Goal: Task Accomplishment & Management: Use online tool/utility

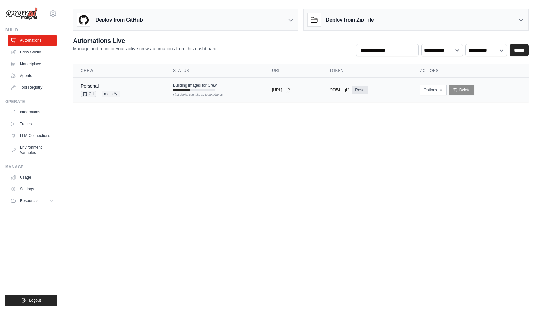
click at [218, 89] on td "Building Images for Crew First deploy can take up to 10 minutes" at bounding box center [214, 86] width 99 height 19
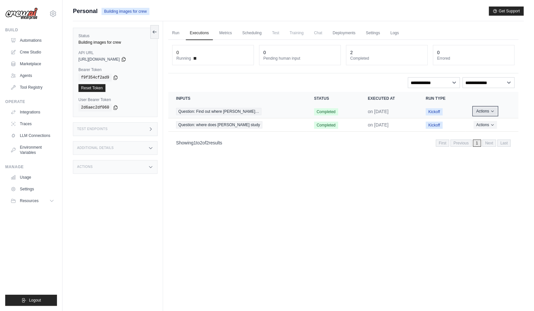
click at [477, 109] on button "Actions" at bounding box center [485, 111] width 23 height 8
click at [247, 113] on span "Question: Find out where [PERSON_NAME]…" at bounding box center [218, 111] width 85 height 7
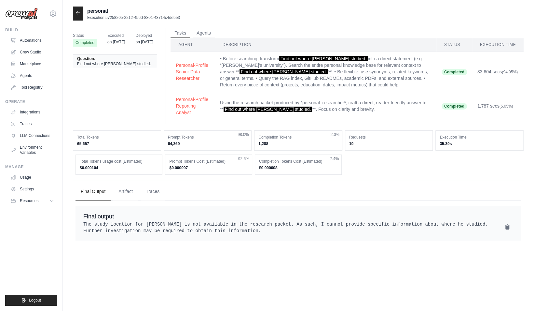
click at [82, 12] on div at bounding box center [78, 14] width 10 height 14
click at [78, 19] on div at bounding box center [78, 14] width 10 height 14
click at [77, 13] on icon at bounding box center [78, 12] width 5 height 5
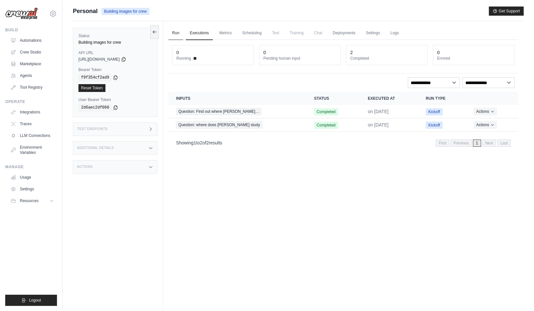
click at [179, 34] on link "Run" at bounding box center [175, 33] width 15 height 14
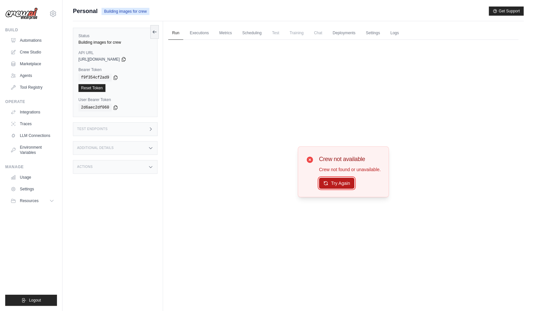
click at [328, 181] on button "Try Again" at bounding box center [336, 182] width 35 height 11
click at [328, 181] on button "Try Again" at bounding box center [336, 183] width 35 height 11
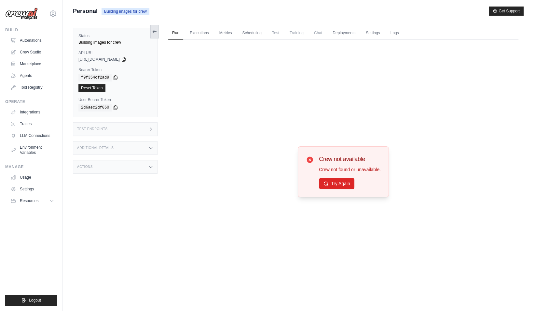
click at [155, 29] on icon at bounding box center [154, 31] width 5 height 5
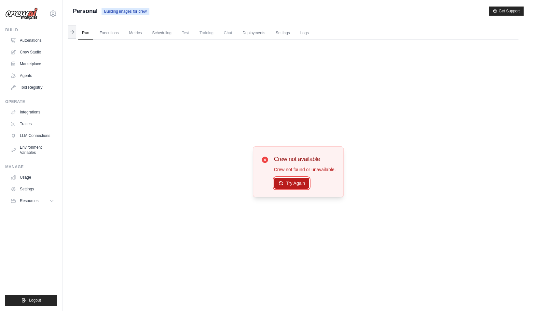
click at [292, 180] on button "Try Again" at bounding box center [291, 182] width 35 height 11
click at [102, 33] on link "Executions" at bounding box center [109, 33] width 27 height 14
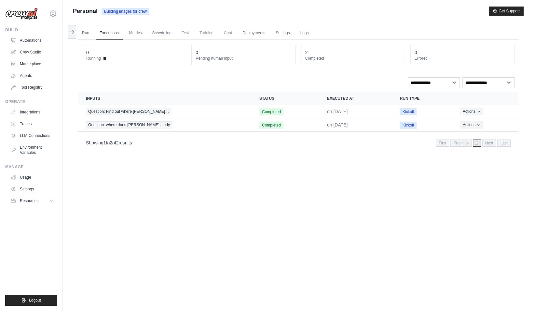
click at [150, 104] on th "Inputs" at bounding box center [165, 98] width 174 height 13
click at [38, 82] on link "Tool Registry" at bounding box center [32, 87] width 49 height 10
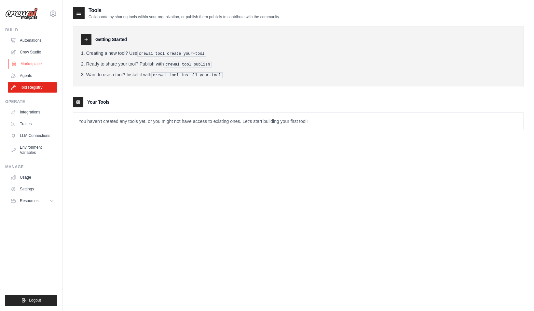
click at [28, 68] on link "Marketplace" at bounding box center [32, 64] width 49 height 10
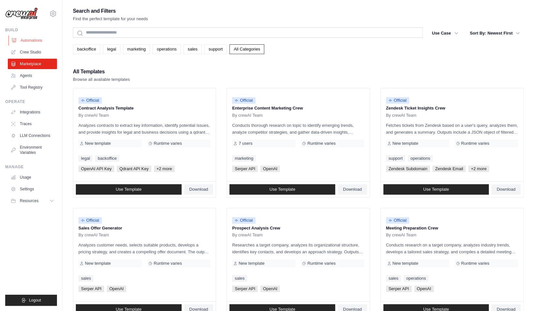
click at [24, 45] on link "Automations" at bounding box center [32, 40] width 49 height 10
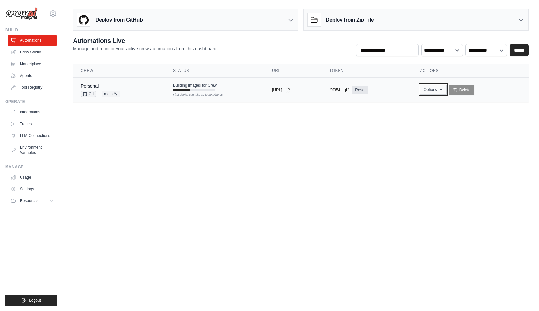
click at [437, 91] on button "Options" at bounding box center [433, 90] width 26 height 10
click at [302, 105] on main "**********" at bounding box center [300, 58] width 477 height 117
click at [290, 90] on icon at bounding box center [288, 90] width 4 height 4
click at [349, 88] on icon at bounding box center [348, 90] width 4 height 4
click at [281, 137] on body "mohammadmend@hotmail.com Settings Build Automations Crew Studio" at bounding box center [269, 155] width 539 height 311
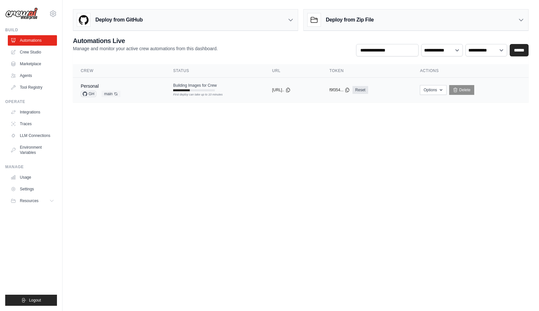
click at [118, 89] on div "Personal GH main Auto-deploy enabled" at bounding box center [101, 90] width 40 height 14
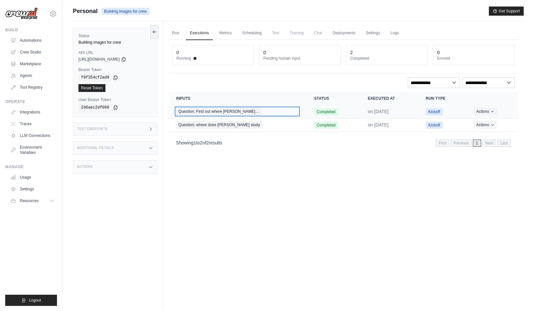
click at [213, 113] on span "Question: Find out where [PERSON_NAME]…" at bounding box center [218, 111] width 85 height 7
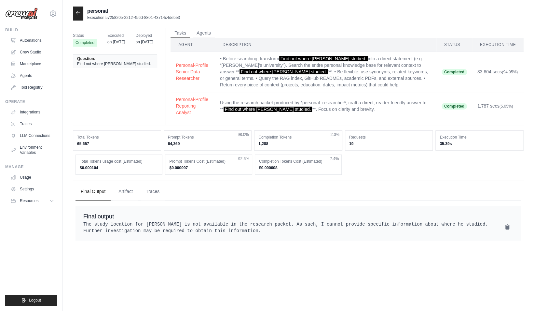
click at [342, 234] on pre "The study location for Mohammad Mendahawi is not available in the research pack…" at bounding box center [298, 227] width 430 height 13
click at [85, 13] on div "personal Execution 57258205-2212-456d-8801-43714c4debe3" at bounding box center [126, 14] width 107 height 14
click at [77, 13] on icon at bounding box center [78, 12] width 4 height 3
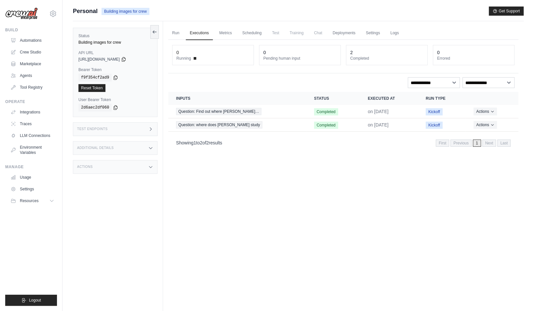
click at [245, 167] on div "Run Executions Metrics Scheduling Test Training Chat Deployments Settings Logs …" at bounding box center [343, 176] width 361 height 311
click at [87, 11] on span "Personal" at bounding box center [85, 11] width 25 height 9
click at [179, 35] on link "Run" at bounding box center [175, 33] width 15 height 14
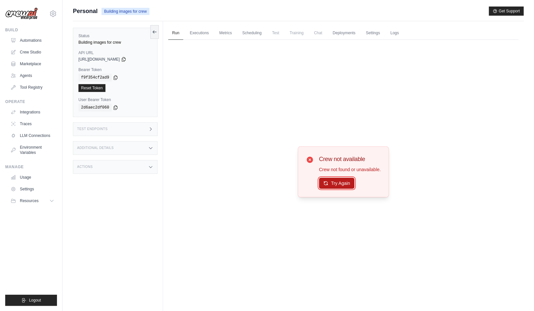
click at [336, 182] on button "Try Again" at bounding box center [336, 182] width 35 height 11
click at [340, 197] on div "Crew not available Crew not found or unavailable. Try Again" at bounding box center [343, 172] width 350 height 264
click at [341, 184] on button "Try Again" at bounding box center [336, 182] width 35 height 11
click at [341, 184] on button "Try Again" at bounding box center [336, 183] width 35 height 11
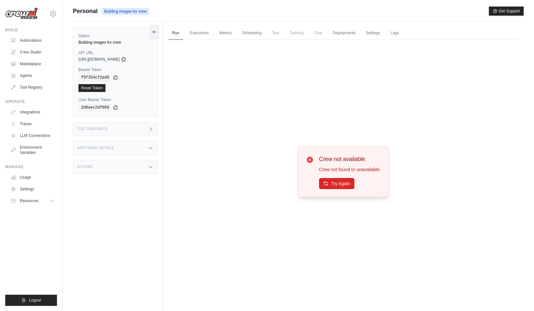
click at [341, 184] on button "Try Again" at bounding box center [336, 183] width 35 height 11
click at [201, 27] on link "Executions" at bounding box center [199, 33] width 27 height 14
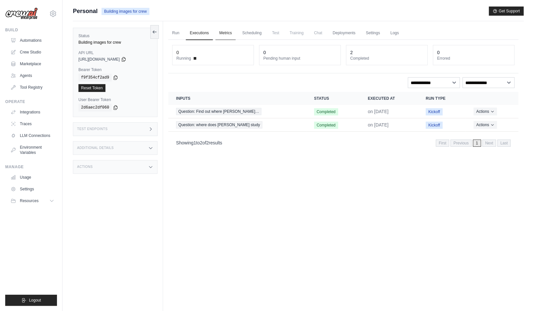
click at [231, 38] on link "Metrics" at bounding box center [225, 33] width 21 height 14
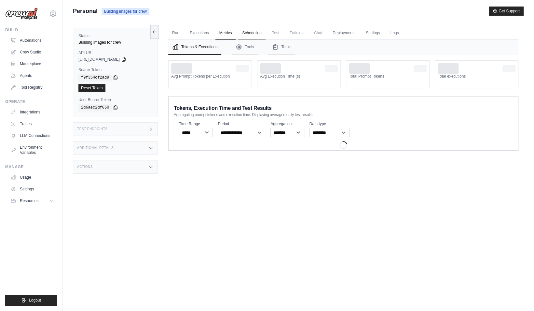
click at [256, 39] on link "Scheduling" at bounding box center [251, 33] width 27 height 14
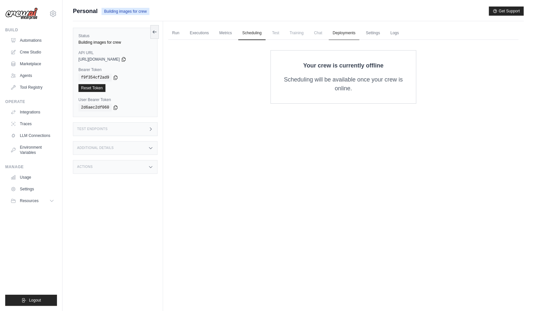
click at [349, 32] on link "Deployments" at bounding box center [344, 33] width 31 height 14
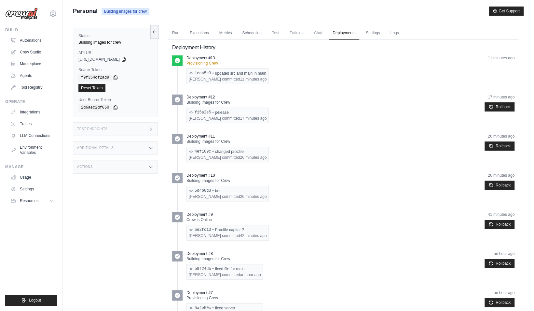
click at [167, 32] on div "Run Executions Metrics Scheduling Test Training Chat Deployments Settings Logs …" at bounding box center [343, 291] width 361 height 541
click at [176, 36] on link "Run" at bounding box center [175, 33] width 15 height 14
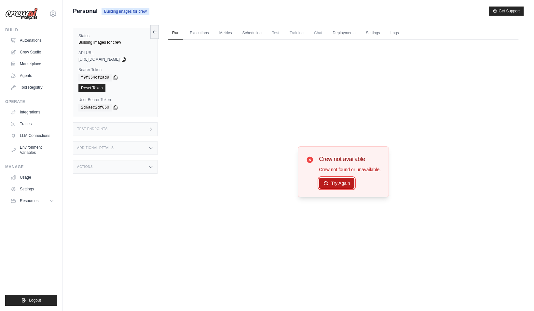
click at [339, 186] on button "Try Again" at bounding box center [336, 182] width 35 height 11
click at [334, 190] on div "Crew not available Crew not found or unavailable. Try Again" at bounding box center [343, 171] width 91 height 51
click at [334, 189] on div "Crew not available Crew not found or unavailable. Try Again" at bounding box center [343, 171] width 91 height 51
click at [191, 34] on link "Executions" at bounding box center [199, 33] width 27 height 14
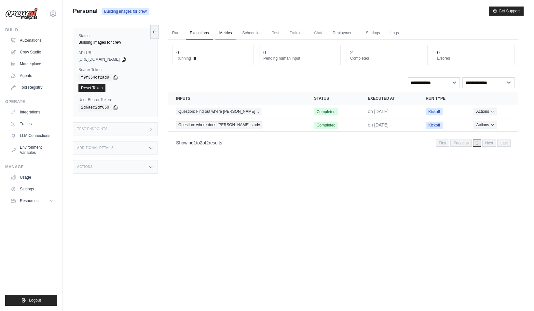
click at [220, 32] on link "Metrics" at bounding box center [225, 33] width 21 height 14
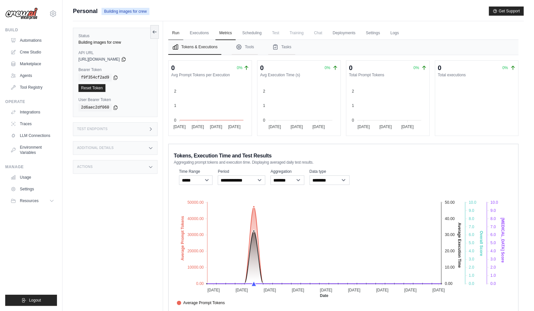
click at [178, 35] on link "Run" at bounding box center [175, 33] width 15 height 14
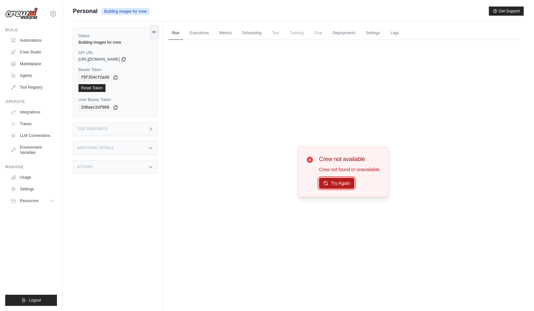
click at [335, 182] on button "Try Again" at bounding box center [336, 182] width 35 height 11
click at [88, 12] on span "Personal" at bounding box center [85, 11] width 25 height 9
click at [208, 29] on link "Executions" at bounding box center [199, 33] width 27 height 14
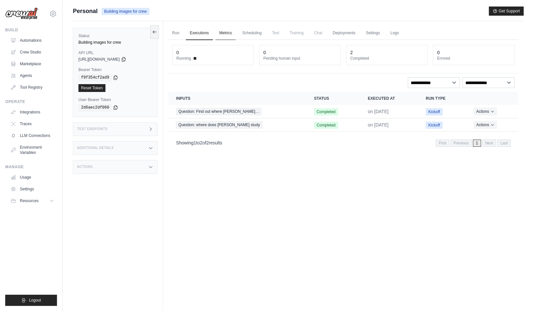
click at [232, 33] on link "Metrics" at bounding box center [225, 33] width 21 height 14
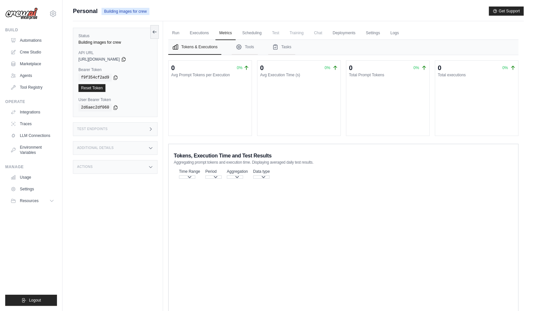
click at [260, 26] on div "Run Executions Metrics Scheduling Test Training Chat Deployments Settings Logs …" at bounding box center [343, 176] width 361 height 311
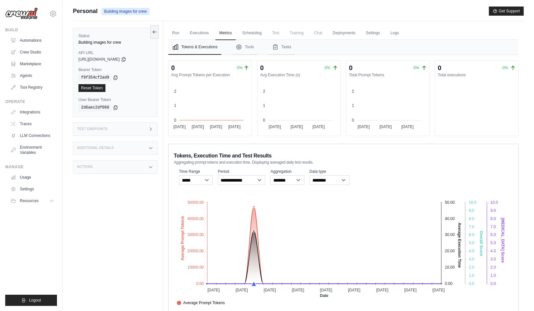
click at [271, 33] on ul "Run Executions Metrics Scheduling Test Training Chat Deployments Settings Logs" at bounding box center [343, 32] width 350 height 13
click at [301, 37] on span "Training" at bounding box center [297, 32] width 22 height 13
click at [358, 34] on link "Deployments" at bounding box center [344, 33] width 31 height 14
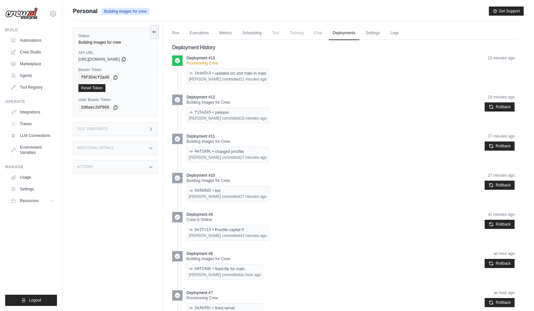
click at [225, 74] on div "1eaa5c3 • updated src and main in main" at bounding box center [228, 73] width 78 height 5
drag, startPoint x: 225, startPoint y: 74, endPoint x: 300, endPoint y: 87, distance: 76.4
click at [300, 87] on div "Deployment #13 Provisioning Crew 1eaa5c3 • updated src and main in main mohamma…" at bounding box center [343, 72] width 342 height 34
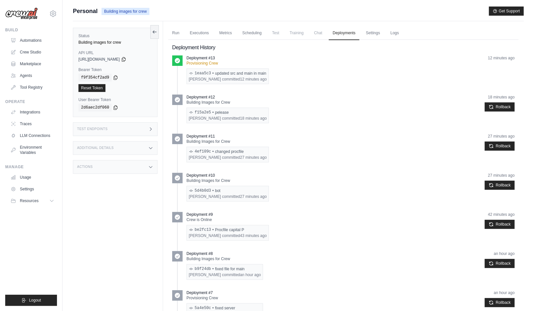
click at [245, 113] on div "f15a2e5 • pelease" at bounding box center [228, 112] width 78 height 5
click at [197, 58] on p "Deployment #13" at bounding box center [201, 57] width 28 height 5
click at [173, 33] on link "Run" at bounding box center [175, 33] width 15 height 14
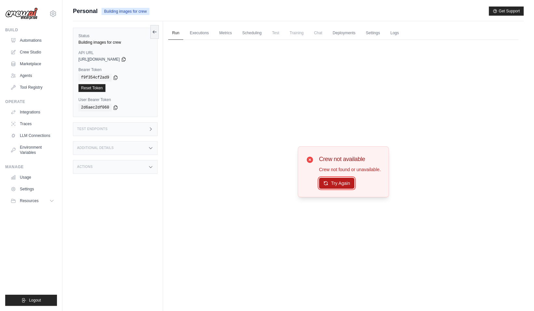
click at [325, 178] on button "Try Again" at bounding box center [336, 182] width 35 height 11
click at [328, 181] on button "Try Again" at bounding box center [336, 182] width 35 height 11
click at [328, 181] on button "Try Again" at bounding box center [336, 183] width 35 height 11
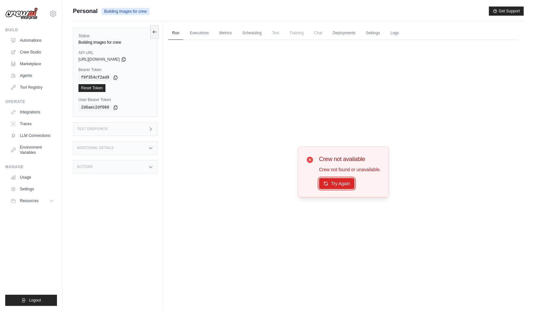
click at [328, 181] on button "Try Again" at bounding box center [336, 183] width 35 height 11
click at [87, 8] on span "Personal" at bounding box center [85, 11] width 25 height 9
click at [197, 32] on link "Executions" at bounding box center [199, 33] width 27 height 14
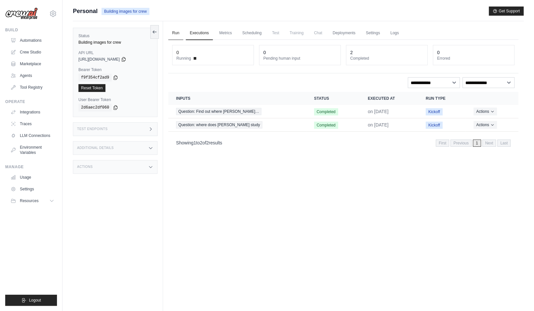
click at [182, 34] on link "Run" at bounding box center [175, 33] width 15 height 14
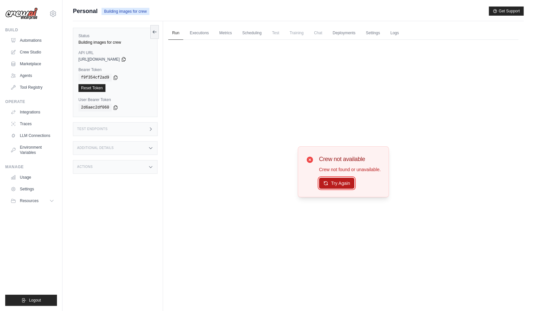
click at [346, 184] on button "Try Again" at bounding box center [336, 182] width 35 height 11
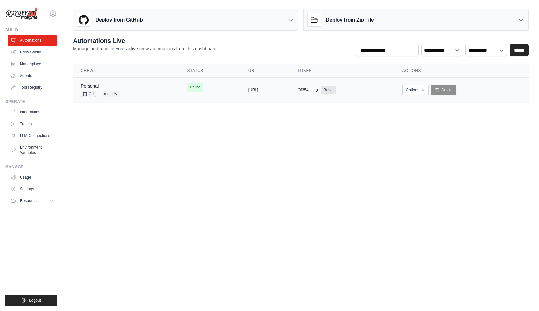
click at [290, 85] on td "copied https://personal-6328a8ef-b44a-4812" at bounding box center [265, 89] width 49 height 25
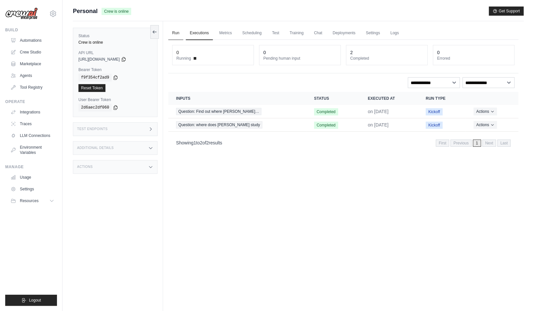
click at [174, 31] on link "Run" at bounding box center [175, 33] width 15 height 14
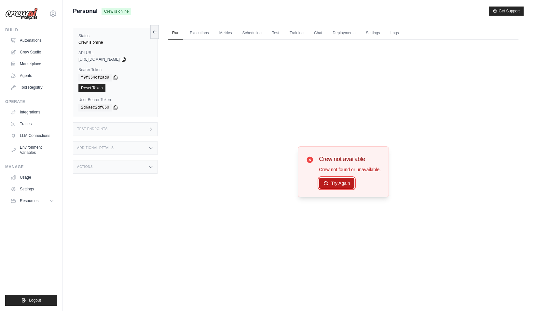
click at [333, 181] on button "Try Again" at bounding box center [336, 182] width 35 height 11
click at [333, 181] on button "Try Again" at bounding box center [336, 183] width 35 height 11
click at [88, 13] on span "Personal" at bounding box center [85, 11] width 25 height 9
click at [202, 28] on link "Executions" at bounding box center [199, 33] width 27 height 14
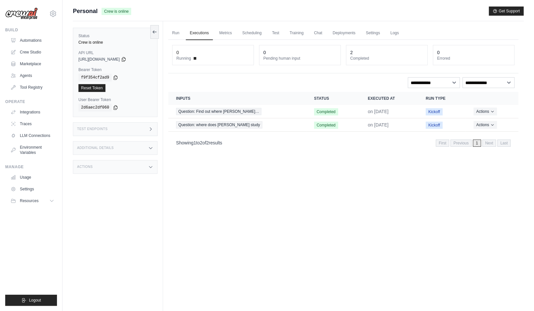
click at [240, 28] on ul "Run Executions Metrics Scheduling Test Training Chat Deployments Settings Logs" at bounding box center [343, 32] width 350 height 13
click at [283, 32] on link "Test" at bounding box center [275, 33] width 15 height 14
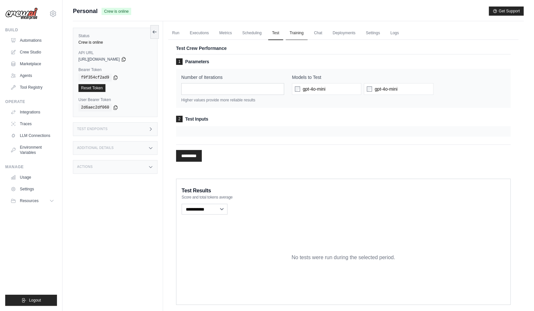
click at [308, 30] on link "Training" at bounding box center [297, 33] width 22 height 14
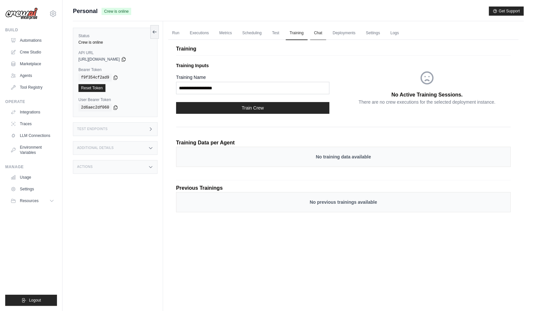
click at [324, 30] on link "Chat" at bounding box center [318, 33] width 16 height 14
